Goal: Obtain resource: Download file/media

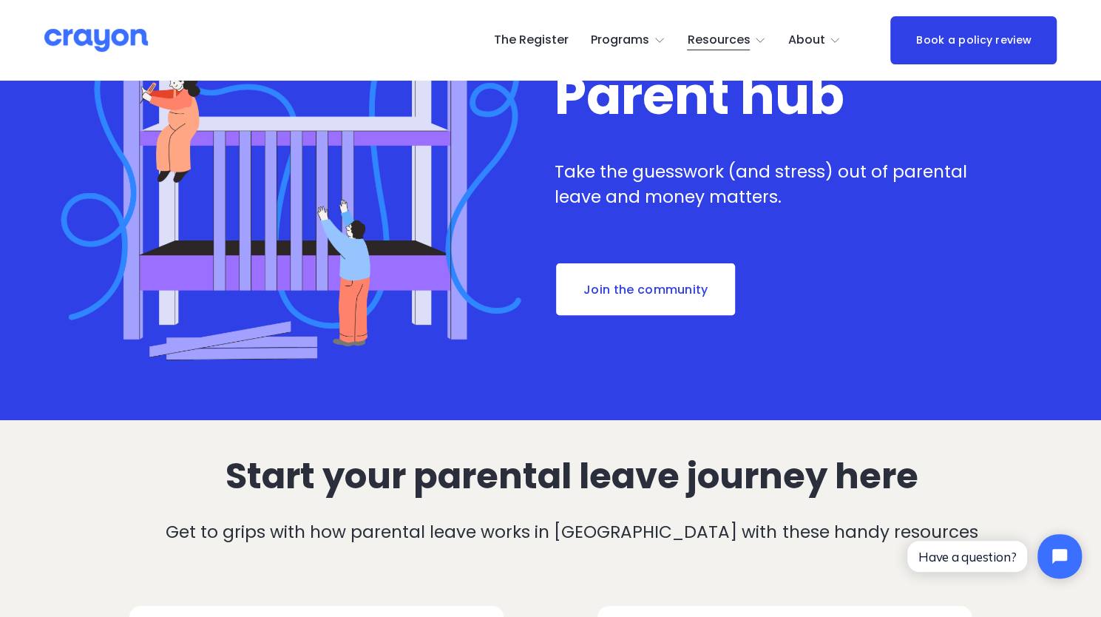
scroll to position [444, 0]
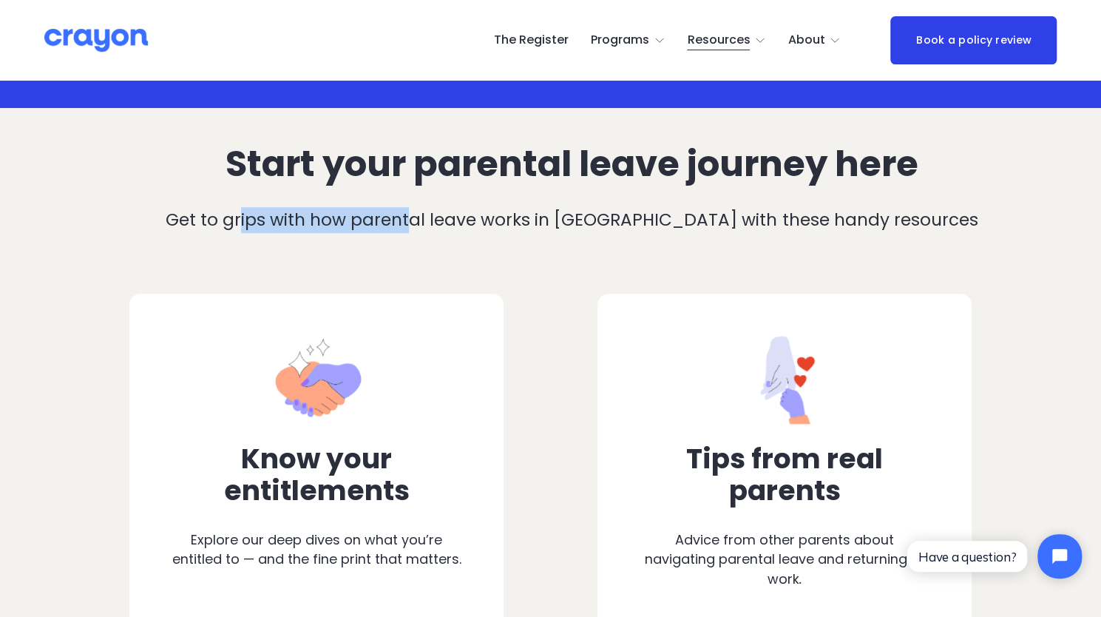
drag, startPoint x: 274, startPoint y: 196, endPoint x: 612, endPoint y: 196, distance: 337.9
click at [606, 196] on div "Start your parental leave journey here Get to grips with how parental leave wor…" at bounding box center [572, 204] width 970 height 121
click at [614, 196] on div "Start your parental leave journey here Get to grips with how parental leave wor…" at bounding box center [572, 204] width 970 height 121
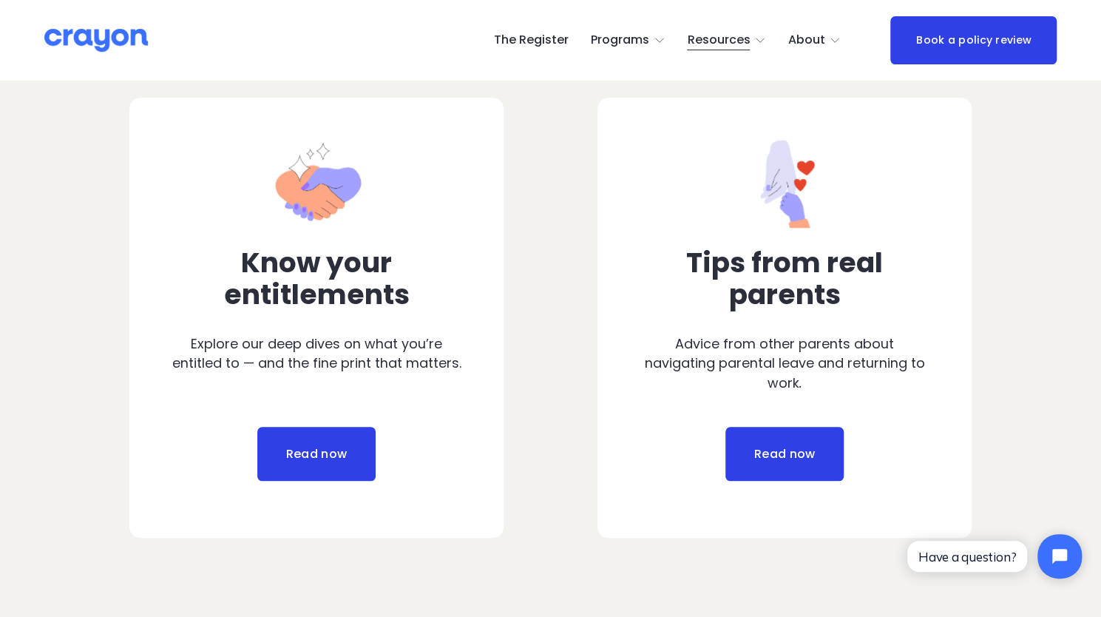
scroll to position [665, 0]
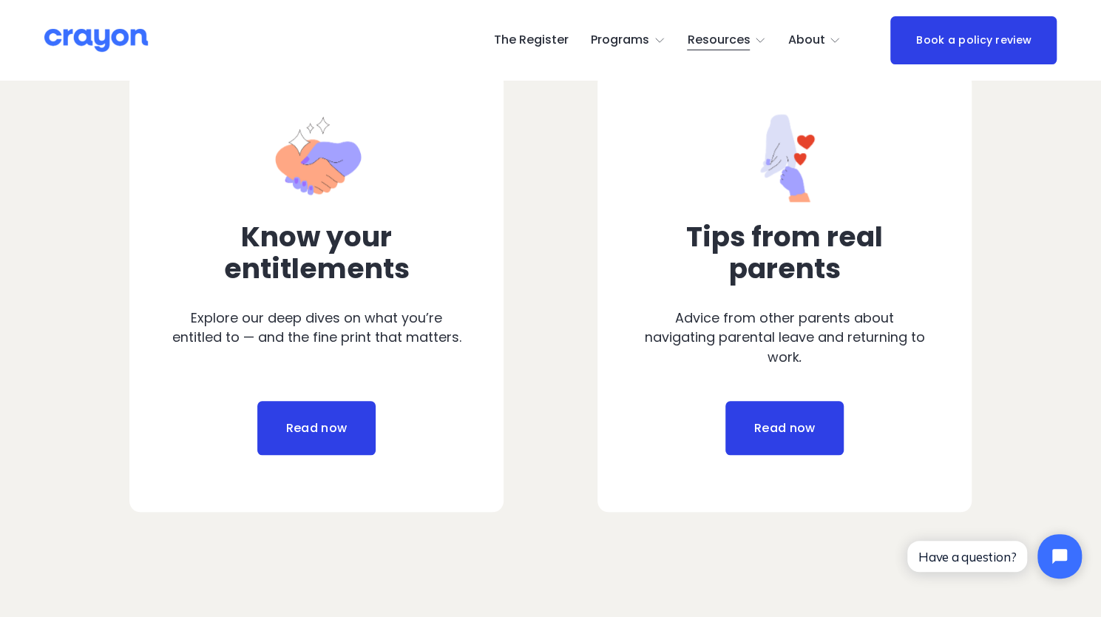
drag, startPoint x: 717, startPoint y: 430, endPoint x: 747, endPoint y: 431, distance: 29.6
click at [717, 430] on div "Read now" at bounding box center [785, 428] width 290 height 55
click at [770, 433] on link "Read now" at bounding box center [784, 428] width 118 height 55
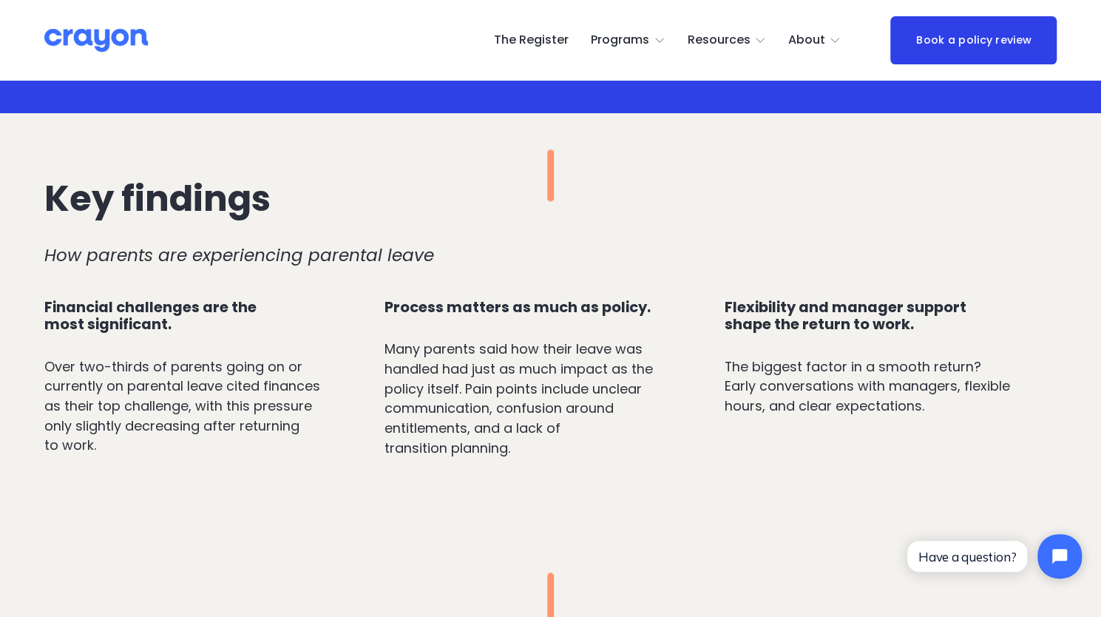
scroll to position [592, 0]
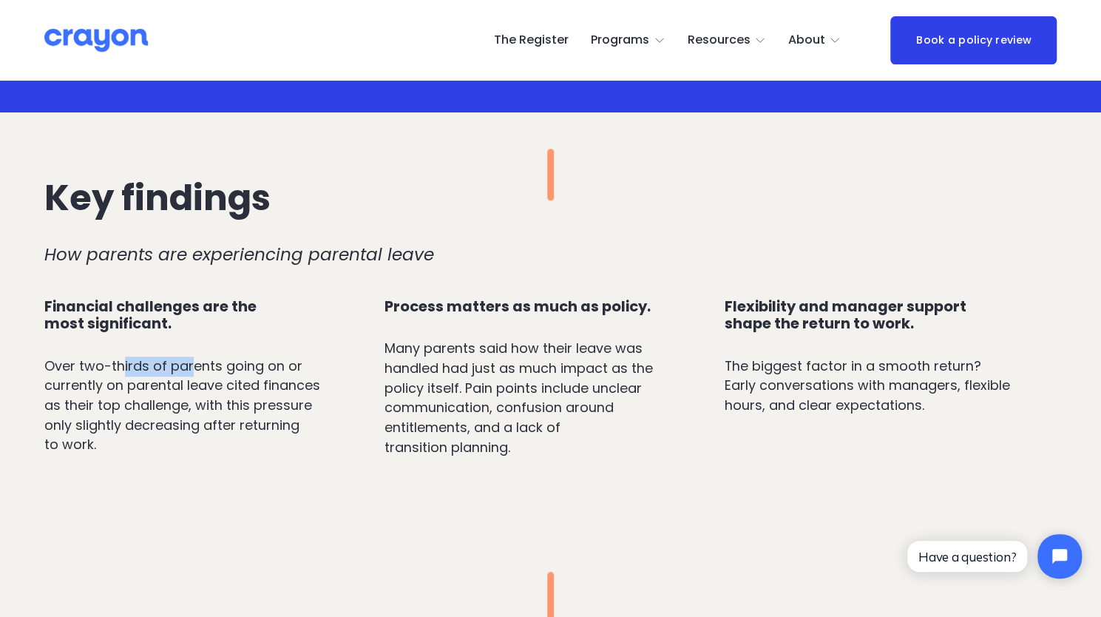
drag, startPoint x: 120, startPoint y: 372, endPoint x: 248, endPoint y: 384, distance: 128.5
click at [244, 383] on p "Over two-thirds of parents going on or currently on parental leave cited financ…" at bounding box center [189, 405] width 290 height 98
click at [248, 384] on p "Over two-thirds of parents going on or currently on parental leave cited financ…" at bounding box center [189, 405] width 290 height 98
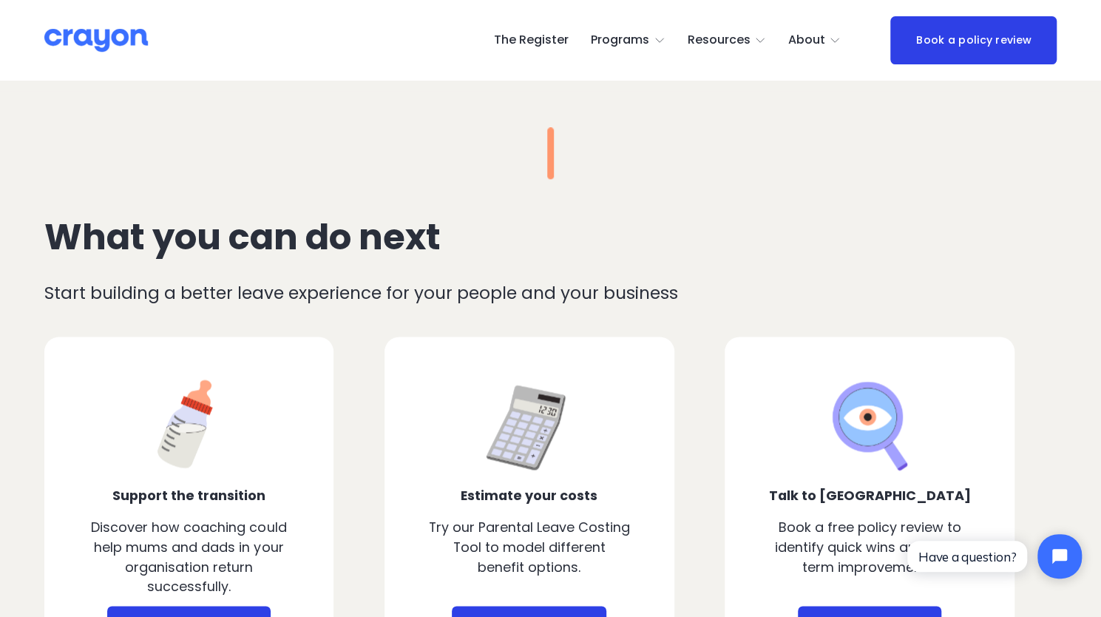
scroll to position [1183, 0]
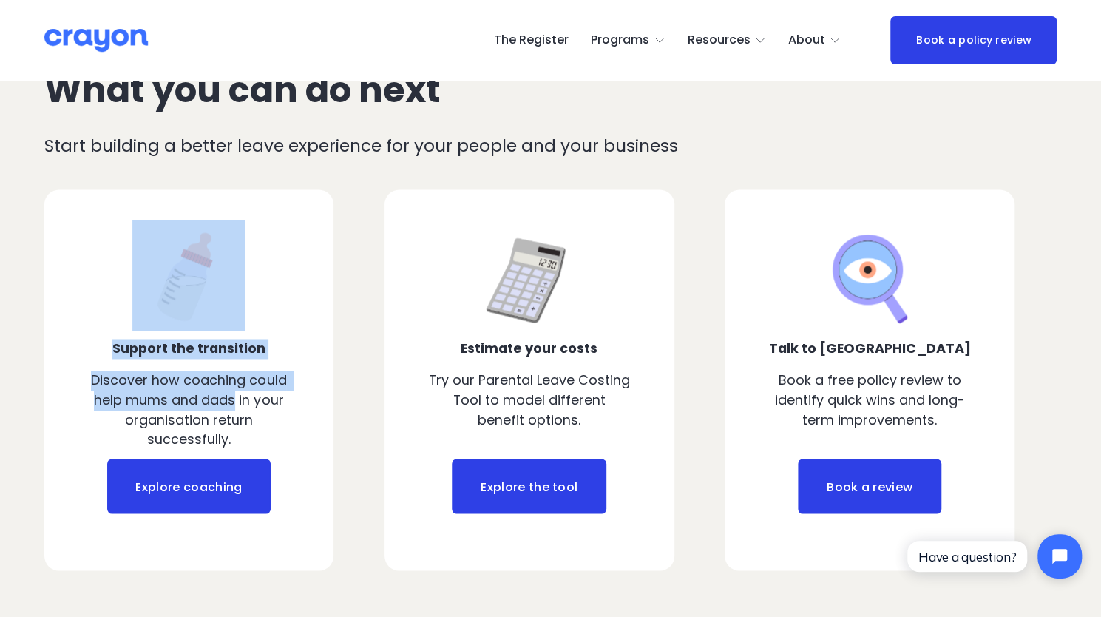
drag, startPoint x: 104, startPoint y: 347, endPoint x: 242, endPoint y: 404, distance: 149.1
click at [240, 403] on div "What you can do next Start building a better leave experience for your people a…" at bounding box center [550, 275] width 1101 height 590
click at [307, 399] on div at bounding box center [189, 379] width 290 height 381
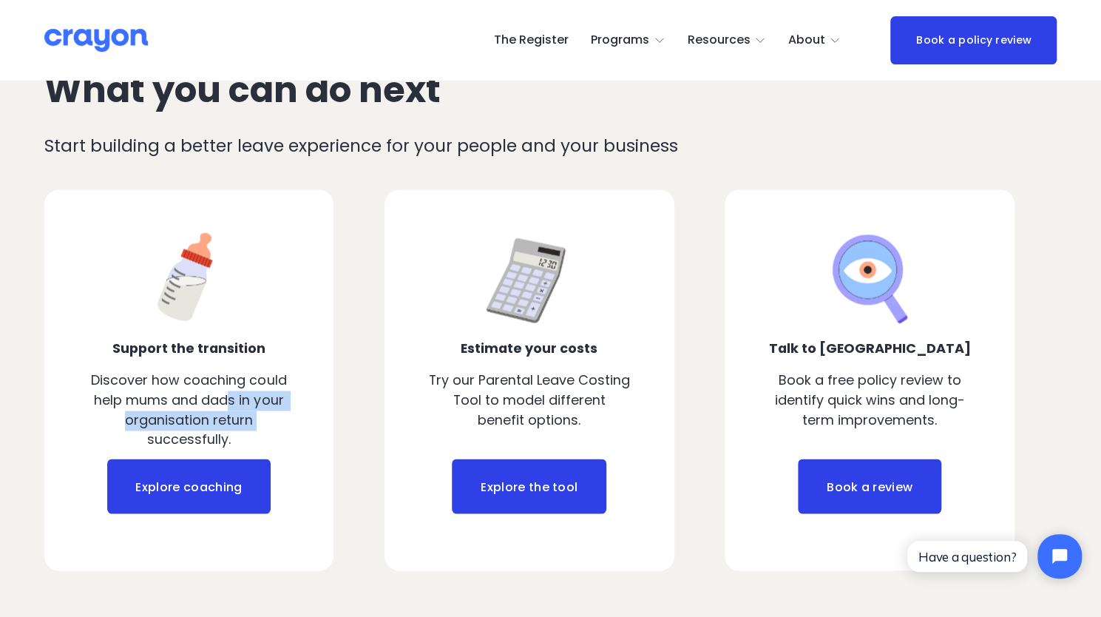
drag, startPoint x: 254, startPoint y: 427, endPoint x: 174, endPoint y: 384, distance: 91.0
click at [183, 390] on p "Discover how coaching could help mums and dads in your organisation return succ…" at bounding box center [189, 409] width 205 height 79
click at [174, 383] on p "Discover how coaching could help mums and dads in your organisation return succ…" at bounding box center [189, 409] width 205 height 79
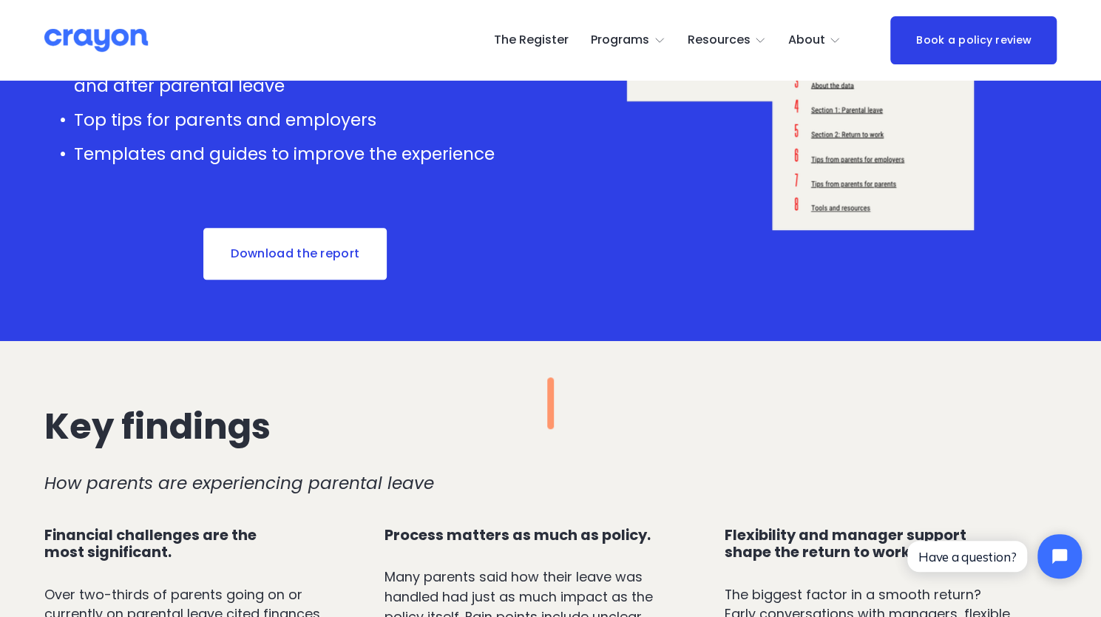
scroll to position [148, 0]
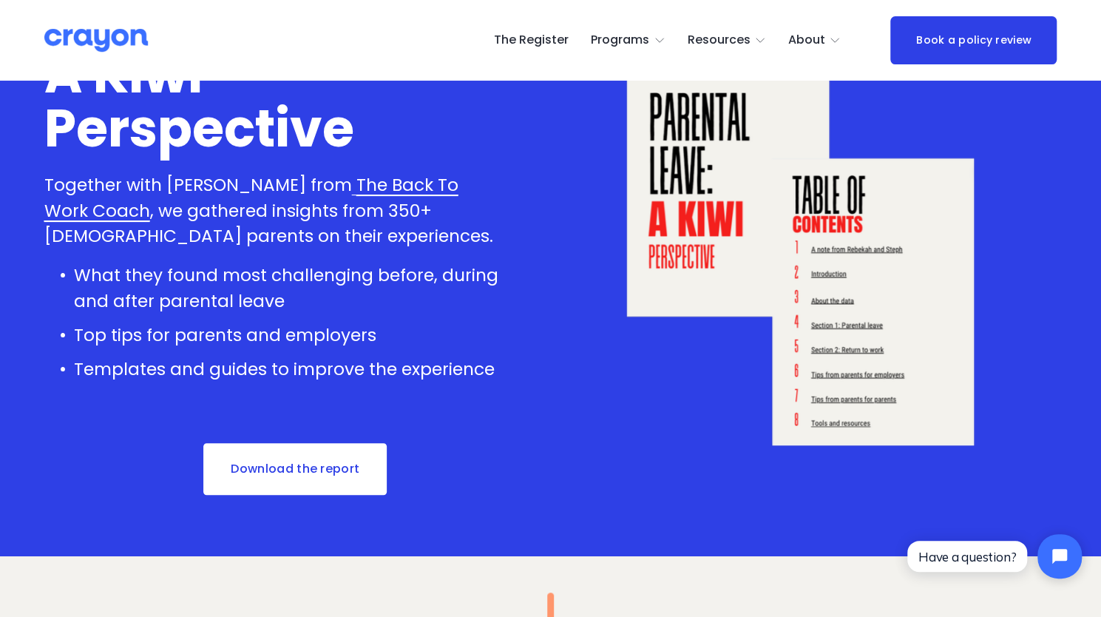
click at [287, 472] on link "Download the report" at bounding box center [295, 468] width 186 height 55
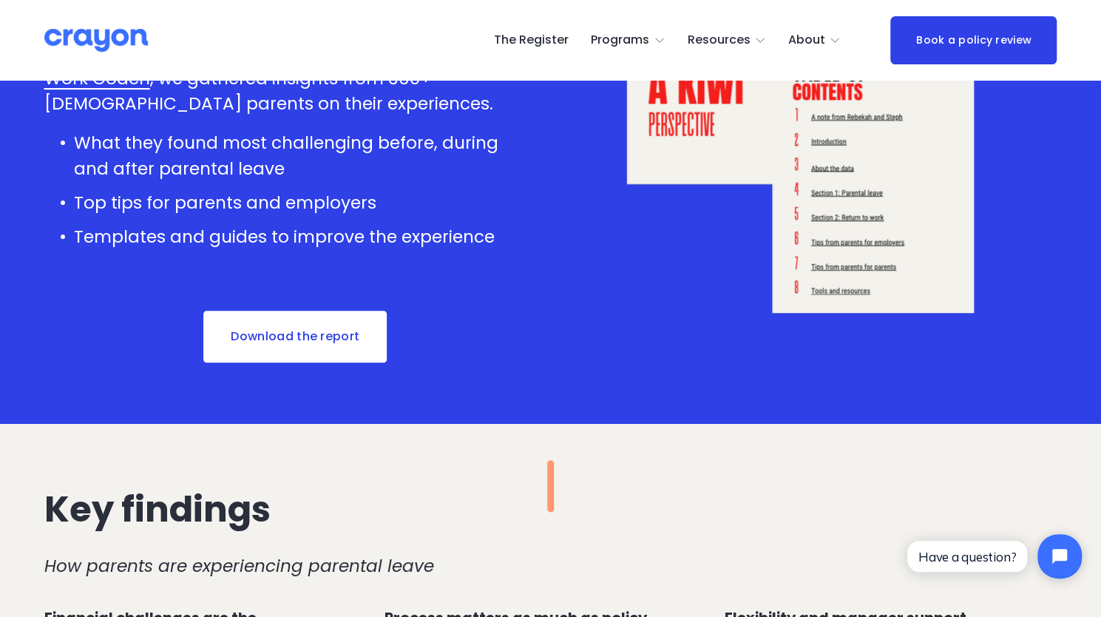
scroll to position [186, 0]
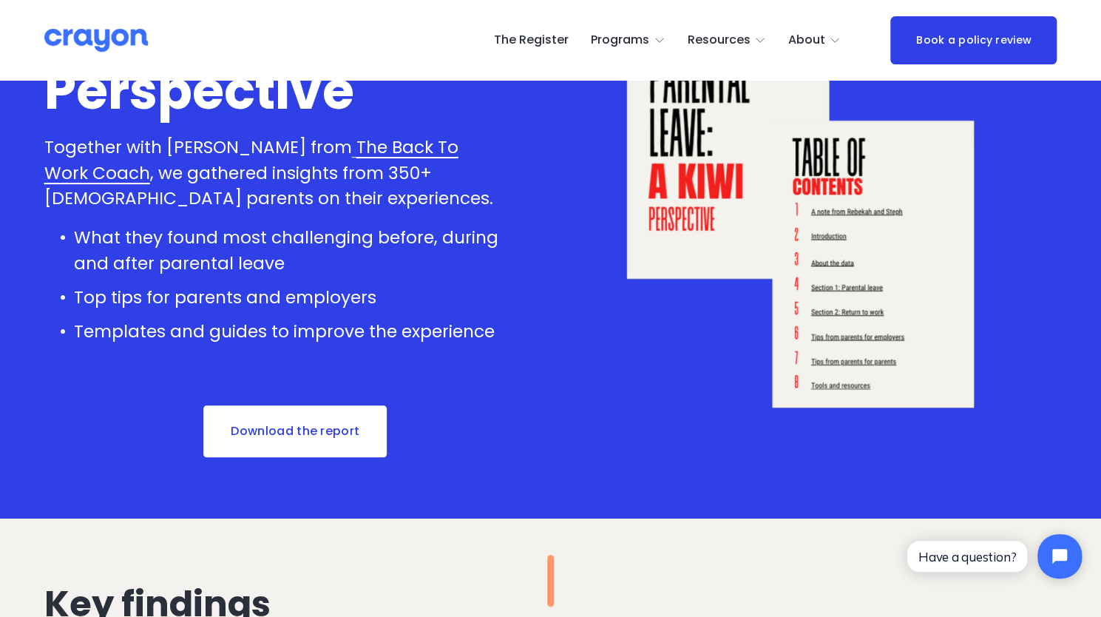
click at [0, 0] on span "Parent Hub" at bounding box center [0, 0] width 0 height 0
